Goal: Obtain resource: Obtain resource

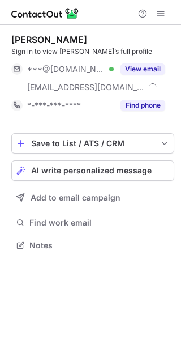
scroll to position [237, 181]
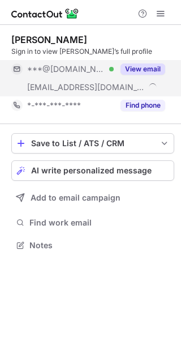
click at [140, 64] on button "View email" at bounding box center [143, 68] width 45 height 11
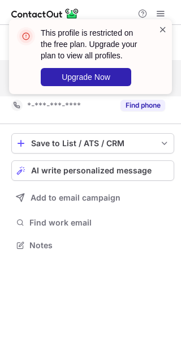
click at [164, 28] on span at bounding box center [162, 29] width 9 height 11
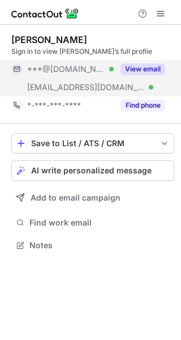
click at [161, 11] on span at bounding box center [160, 13] width 9 height 9
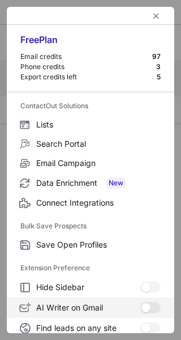
scroll to position [132, 0]
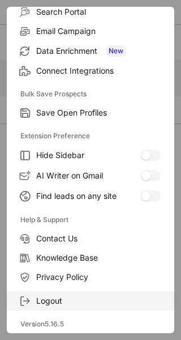
click at [50, 293] on label "Logout" at bounding box center [91, 300] width 168 height 19
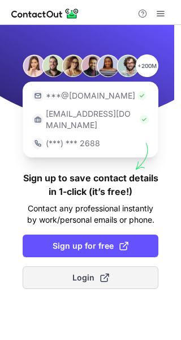
click at [83, 272] on span "Login" at bounding box center [90, 277] width 37 height 11
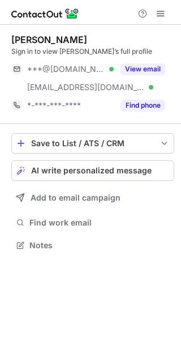
scroll to position [237, 181]
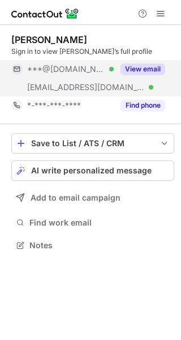
click at [135, 64] on button "View email" at bounding box center [143, 68] width 45 height 11
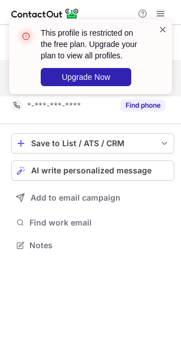
click at [164, 28] on span at bounding box center [162, 29] width 9 height 11
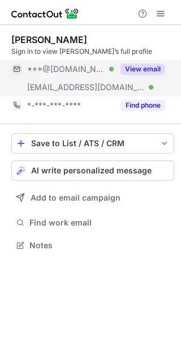
click at [160, 11] on span at bounding box center [160, 13] width 9 height 9
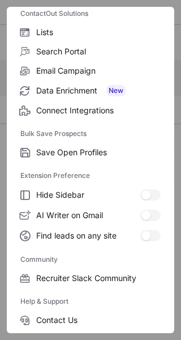
scroll to position [174, 0]
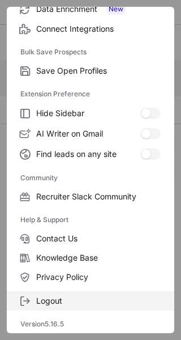
click at [42, 302] on span "Logout" at bounding box center [98, 300] width 125 height 10
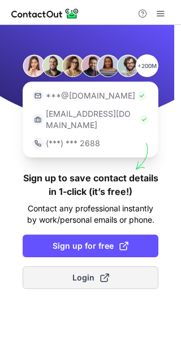
click at [81, 272] on span "Login" at bounding box center [90, 277] width 37 height 11
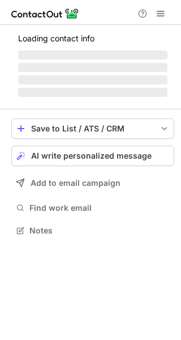
scroll to position [237, 181]
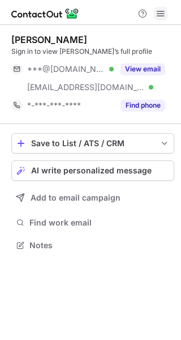
click at [164, 12] on span at bounding box center [160, 13] width 9 height 9
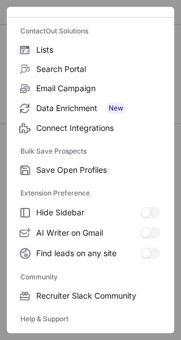
scroll to position [174, 0]
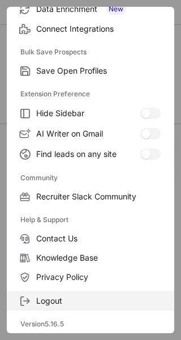
click at [54, 302] on span "Logout" at bounding box center [98, 300] width 125 height 10
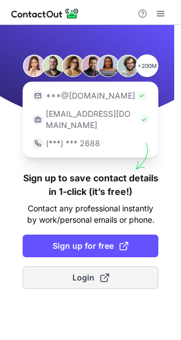
click at [81, 272] on span "Login" at bounding box center [90, 277] width 37 height 11
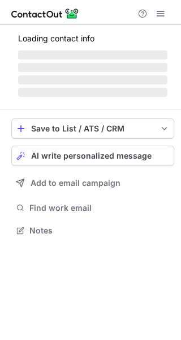
scroll to position [237, 181]
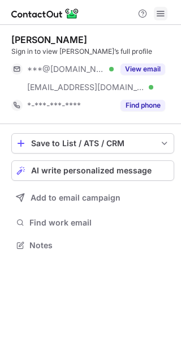
click at [161, 9] on span at bounding box center [160, 13] width 9 height 9
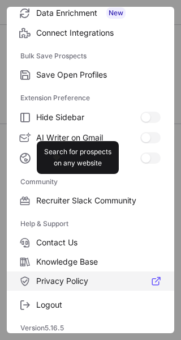
scroll to position [174, 0]
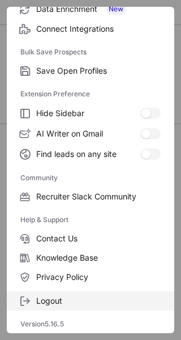
click at [60, 296] on span "Logout" at bounding box center [98, 300] width 125 height 10
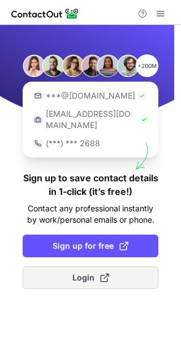
click at [87, 272] on span "Login" at bounding box center [90, 277] width 37 height 11
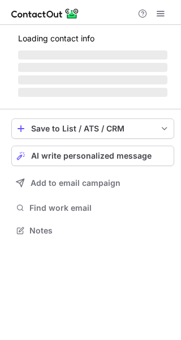
scroll to position [237, 181]
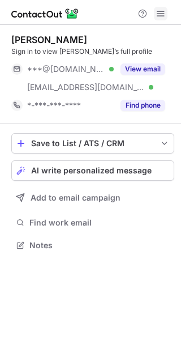
click at [160, 9] on span at bounding box center [160, 13] width 9 height 9
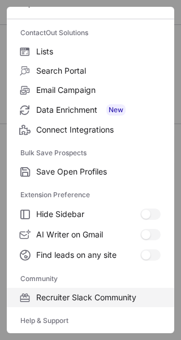
scroll to position [174, 0]
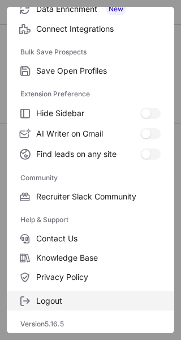
click at [44, 294] on label "Logout" at bounding box center [91, 300] width 168 height 19
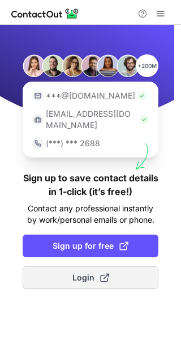
click at [84, 272] on span "Login" at bounding box center [90, 277] width 37 height 11
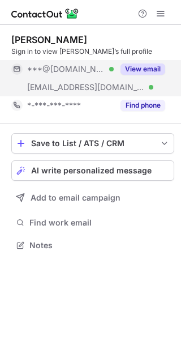
scroll to position [237, 181]
click at [146, 63] on div "View email" at bounding box center [140, 69] width 52 height 18
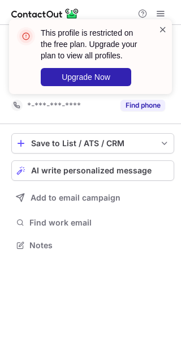
click at [163, 27] on span at bounding box center [162, 29] width 9 height 11
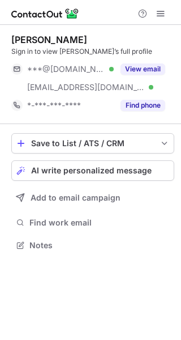
click at [160, 10] on div "This profile is restricted on the free plan. Upgrade your plan to view all prof…" at bounding box center [90, 61] width 181 height 106
click at [160, 12] on span at bounding box center [160, 13] width 9 height 9
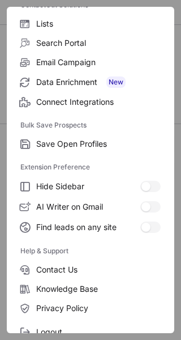
scroll to position [132, 0]
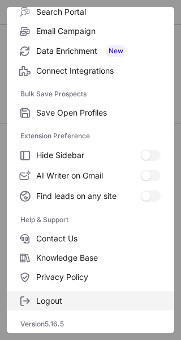
click at [51, 303] on span "Logout" at bounding box center [98, 300] width 125 height 10
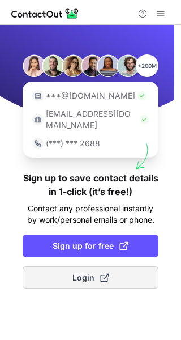
click at [89, 272] on span "Login" at bounding box center [90, 277] width 37 height 11
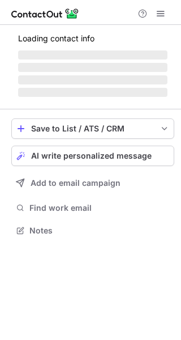
scroll to position [237, 181]
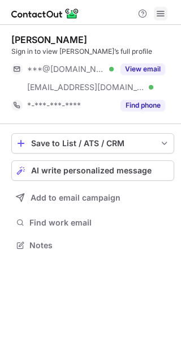
click at [159, 15] on span at bounding box center [160, 13] width 9 height 9
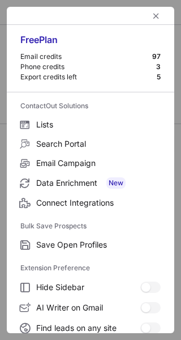
scroll to position [132, 0]
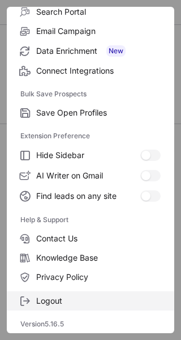
click at [57, 295] on span "Logout" at bounding box center [98, 300] width 125 height 10
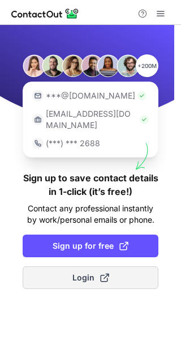
click at [85, 272] on span "Login" at bounding box center [90, 277] width 37 height 11
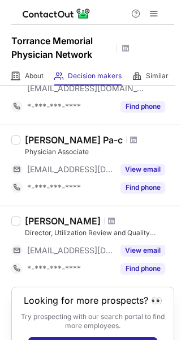
scroll to position [655, 0]
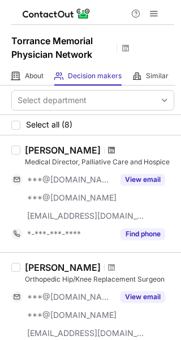
click at [109, 150] on span at bounding box center [111, 149] width 7 height 9
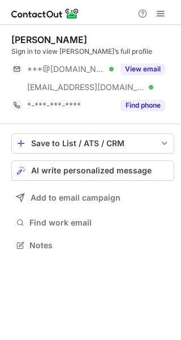
scroll to position [237, 181]
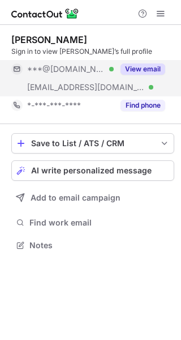
click at [158, 67] on button "View email" at bounding box center [143, 68] width 45 height 11
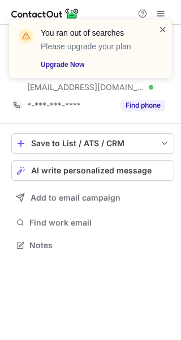
click at [162, 27] on span at bounding box center [162, 29] width 9 height 11
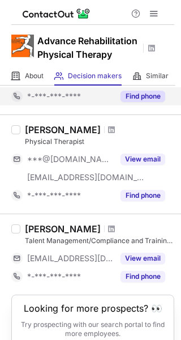
scroll to position [890, 0]
